Goal: Task Accomplishment & Management: Use online tool/utility

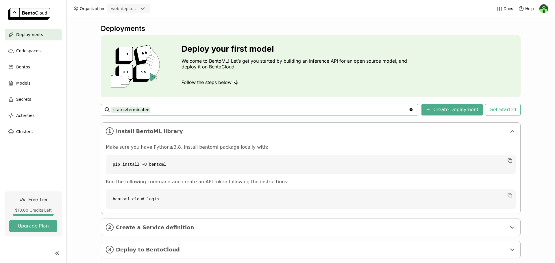
scroll to position [11, 0]
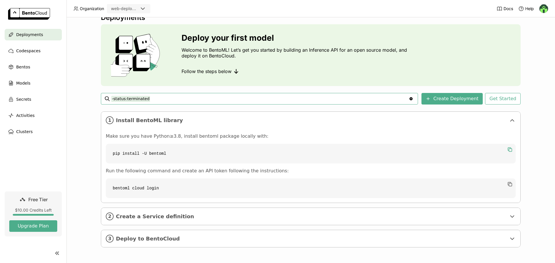
click at [508, 151] on icon "button" at bounding box center [509, 149] width 3 height 3
click at [501, 186] on code "bentoml cloud login" at bounding box center [311, 189] width 410 height 20
click at [507, 185] on icon "button" at bounding box center [510, 185] width 6 height 6
drag, startPoint x: 200, startPoint y: 214, endPoint x: 203, endPoint y: 206, distance: 7.9
click at [200, 214] on span "Create a Service definition" at bounding box center [311, 217] width 391 height 6
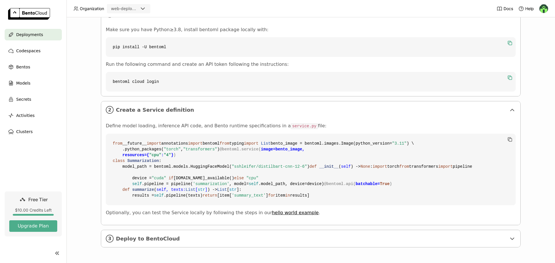
scroll to position [222, 0]
click at [180, 242] on div "3 Deploy to BentoCloud" at bounding box center [310, 238] width 419 height 17
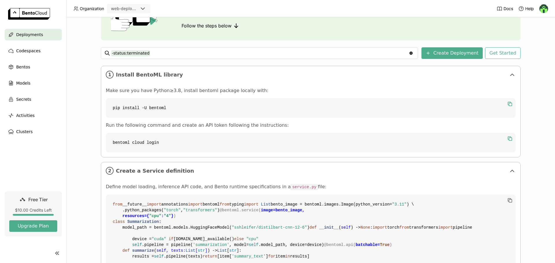
scroll to position [46, 0]
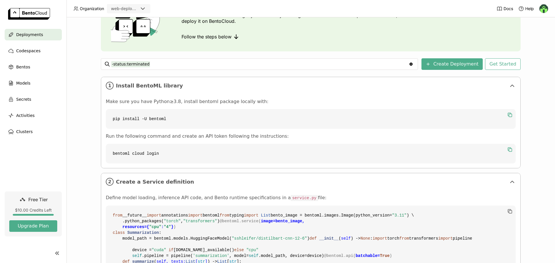
click at [534, 101] on div "Deployments Deploy your first model Welcome to BentoML! Let’s get you started b…" at bounding box center [311, 140] width 489 height 246
click at [481, 61] on button "Create Deployment" at bounding box center [452, 64] width 61 height 12
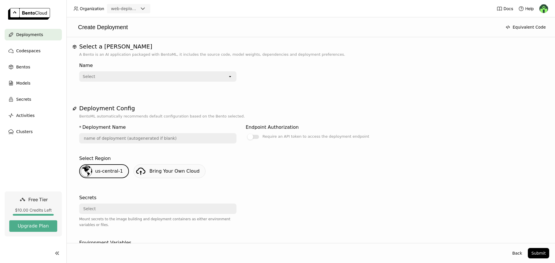
click at [215, 79] on div "Select" at bounding box center [154, 76] width 148 height 9
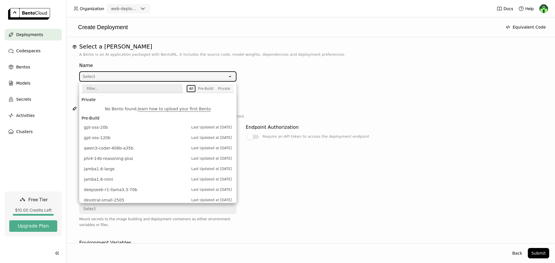
click at [216, 79] on div "Select" at bounding box center [154, 76] width 148 height 9
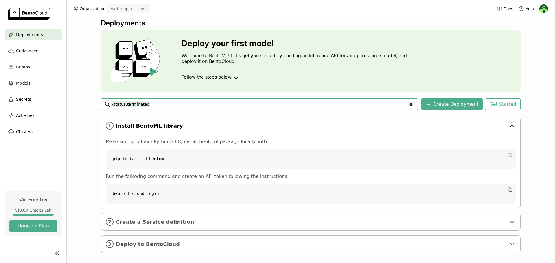
scroll to position [11, 0]
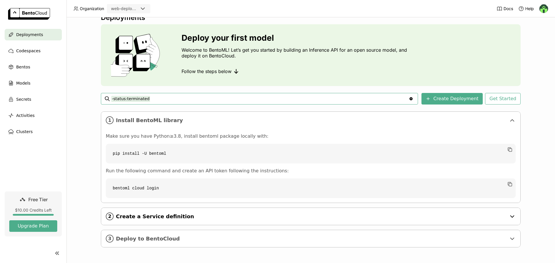
click at [195, 215] on span "Create a Service definition" at bounding box center [311, 217] width 391 height 6
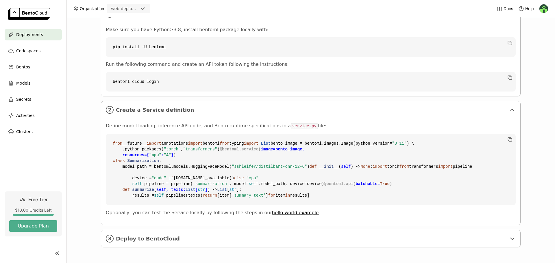
scroll to position [98, 0]
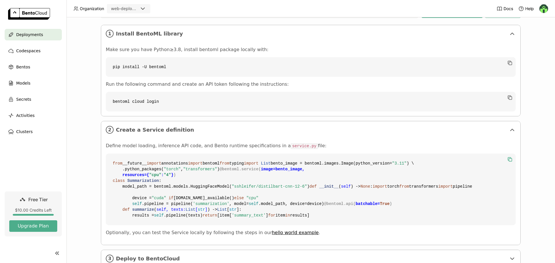
click at [507, 159] on icon "button" at bounding box center [510, 160] width 6 height 6
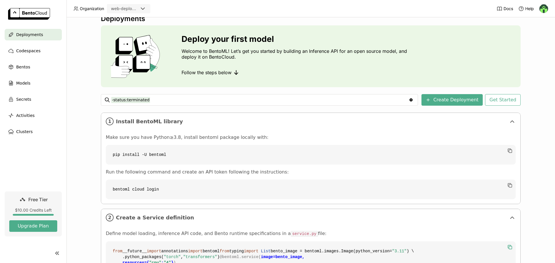
scroll to position [0, 0]
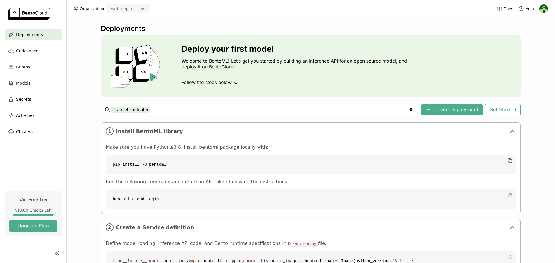
click at [511, 160] on code "pip install -U bentoml" at bounding box center [311, 165] width 410 height 20
click at [510, 160] on icon "button" at bounding box center [510, 161] width 6 height 6
click at [509, 198] on code "bentoml cloud login" at bounding box center [311, 200] width 410 height 20
click at [509, 197] on icon "button" at bounding box center [510, 196] width 6 height 6
drag, startPoint x: 436, startPoint y: 109, endPoint x: 419, endPoint y: 109, distance: 17.1
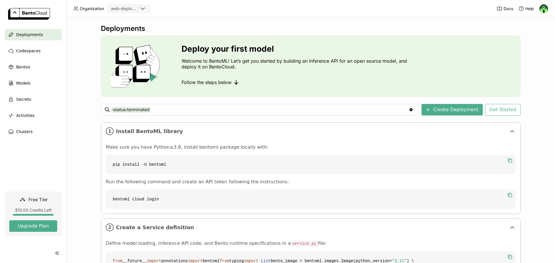
click at [413, 109] on icon "Clear value" at bounding box center [411, 109] width 3 height 3
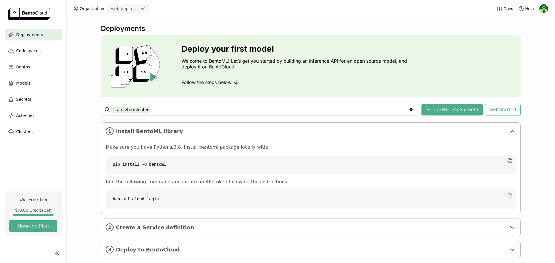
drag, startPoint x: 470, startPoint y: 109, endPoint x: 463, endPoint y: 83, distance: 27.1
click at [463, 83] on div "Deploy your first model Welcome to BentoML! Let’s get you started by building a…" at bounding box center [311, 66] width 420 height 62
drag, startPoint x: 464, startPoint y: 108, endPoint x: 500, endPoint y: 106, distance: 36.5
click at [499, 103] on div "Deployments Deploy your first model Welcome to BentoML! Let’s get you started b…" at bounding box center [311, 145] width 420 height 243
click at [502, 110] on button "Get Started" at bounding box center [503, 110] width 36 height 12
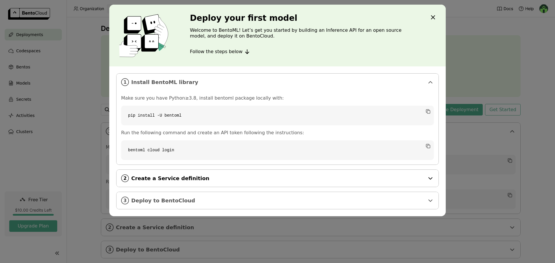
click at [422, 186] on div "2 Create a Service definition" at bounding box center [278, 178] width 322 height 17
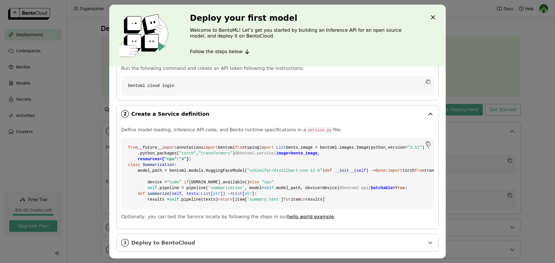
scroll to position [169, 0]
click at [409, 240] on span "Deploy to BentoCloud" at bounding box center [278, 243] width 294 height 6
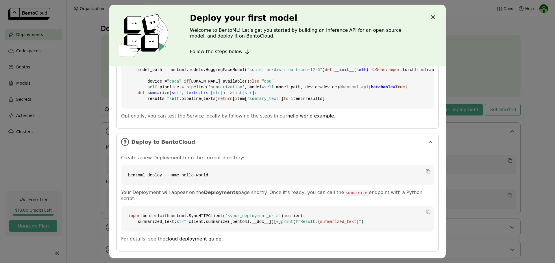
scroll to position [282, 0]
click at [433, 16] on icon "Close" at bounding box center [433, 17] width 7 height 7
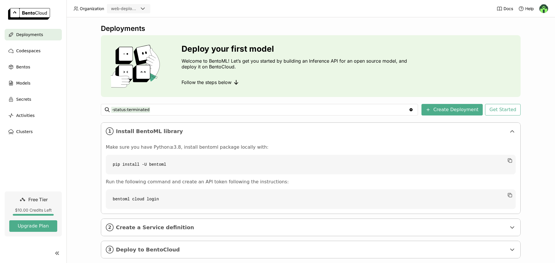
click at [414, 111] on icon "Clear value" at bounding box center [411, 110] width 5 height 5
